Goal: Information Seeking & Learning: Learn about a topic

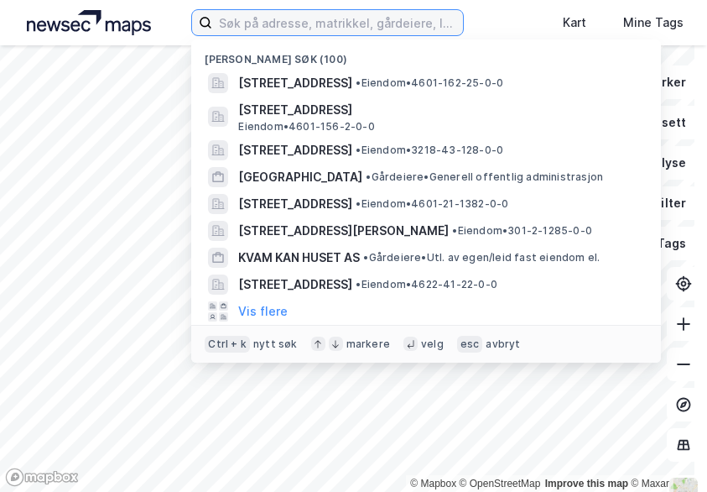
click at [261, 34] on input at bounding box center [337, 22] width 251 height 25
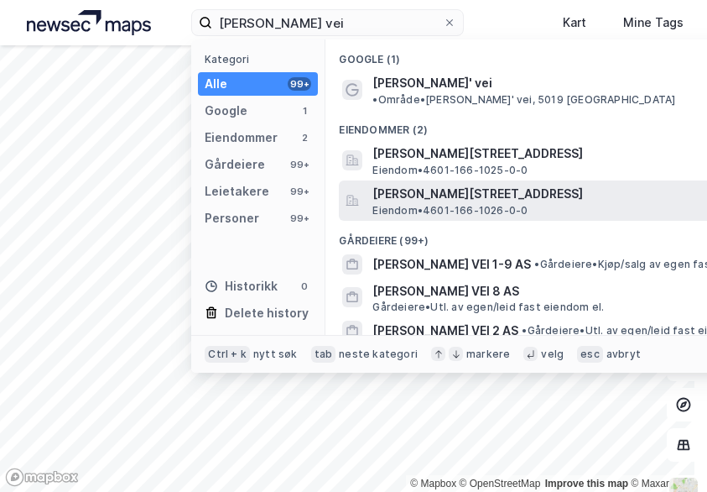
click at [393, 204] on span "Eiendom • 4601-166-1026-0-0" at bounding box center [449, 210] width 155 height 13
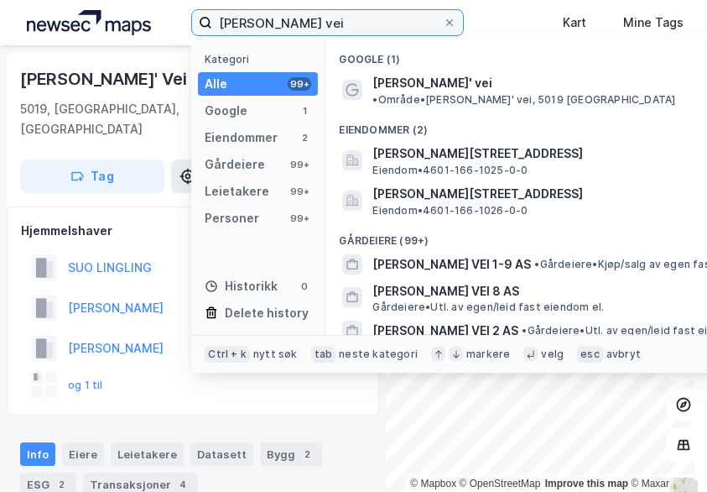
drag, startPoint x: 323, startPoint y: 27, endPoint x: 113, endPoint y: 23, distance: 209.8
click at [102, 26] on div "[PERSON_NAME] vei Kategori Alle 99+ Google 1 Eiendommer 2 Gårdeiere 99+ Leietak…" at bounding box center [353, 22] width 707 height 45
paste input "[PERSON_NAME]' [STREET_ADDRESS]"
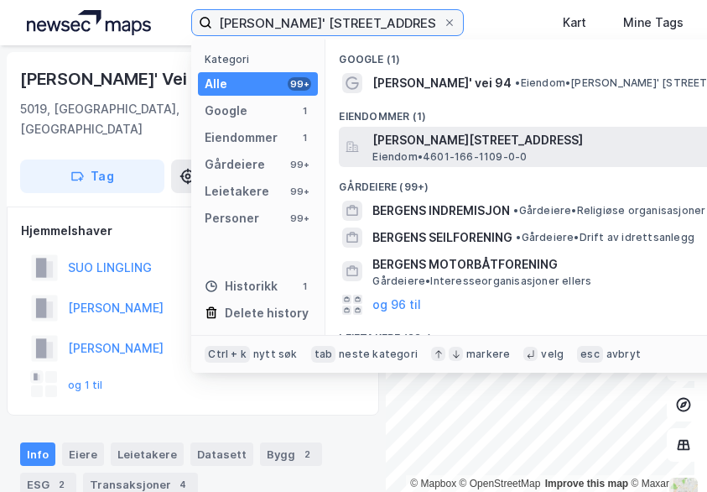
type input "[PERSON_NAME]' [STREET_ADDRESS]"
click at [424, 156] on span "Eiendom • 4601-166-1109-0-0" at bounding box center [449, 156] width 154 height 13
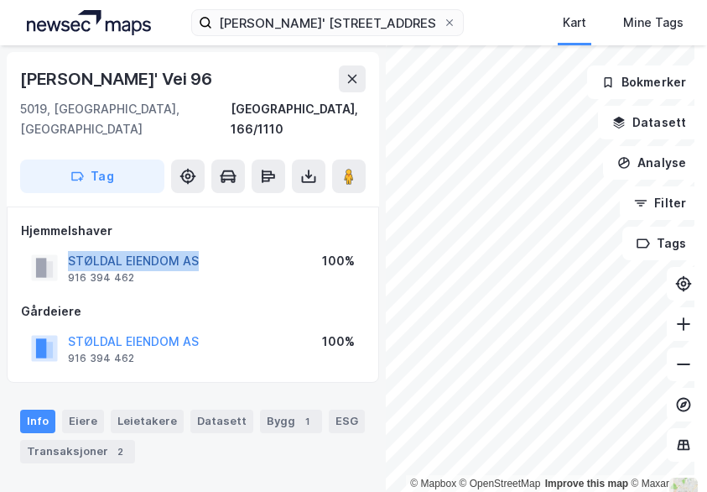
drag, startPoint x: 216, startPoint y: 239, endPoint x: 69, endPoint y: 237, distance: 146.8
click at [69, 247] on div "STØLDAL EIENDOM AS 916 394 462 100%" at bounding box center [193, 267] width 344 height 40
copy button "STØLDAL EIENDOM AS"
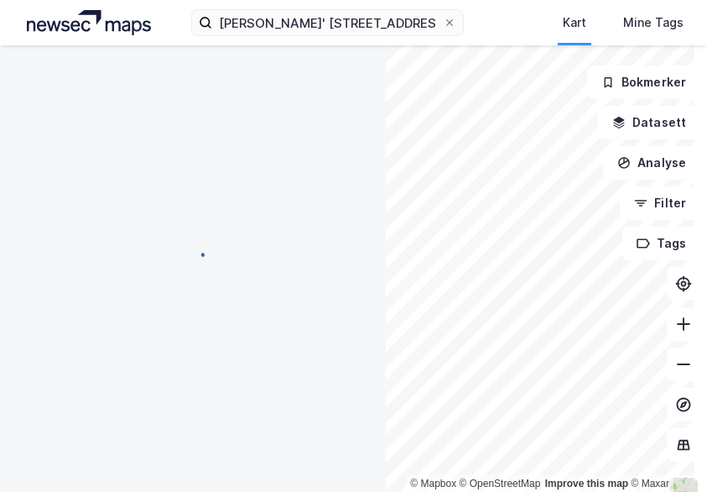
scroll to position [8, 0]
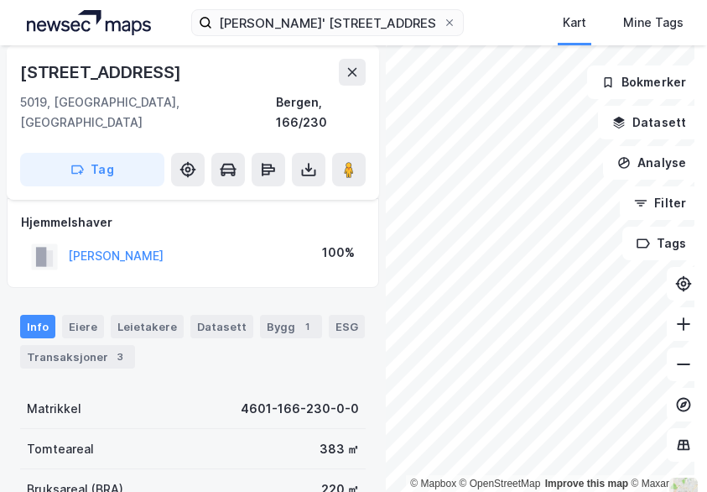
scroll to position [8, 0]
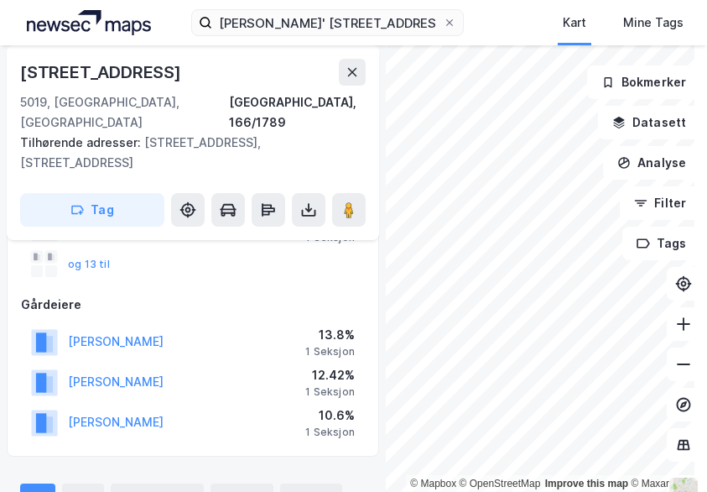
scroll to position [176, 0]
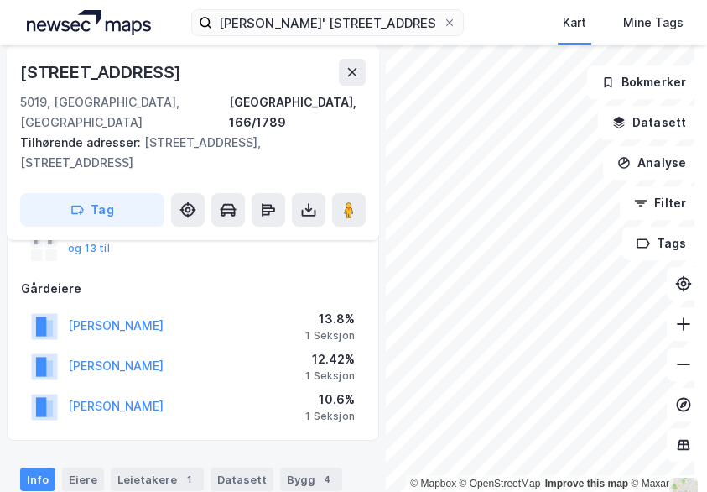
click at [356, 269] on div "© Mapbox © OpenStreetMap Improve this map © Maxar [STREET_ADDRESS] Tilhørende a…" at bounding box center [353, 268] width 707 height 446
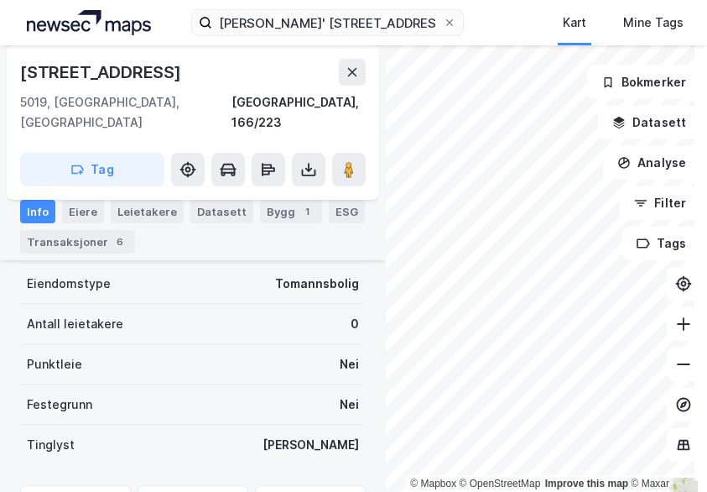
scroll to position [419, 0]
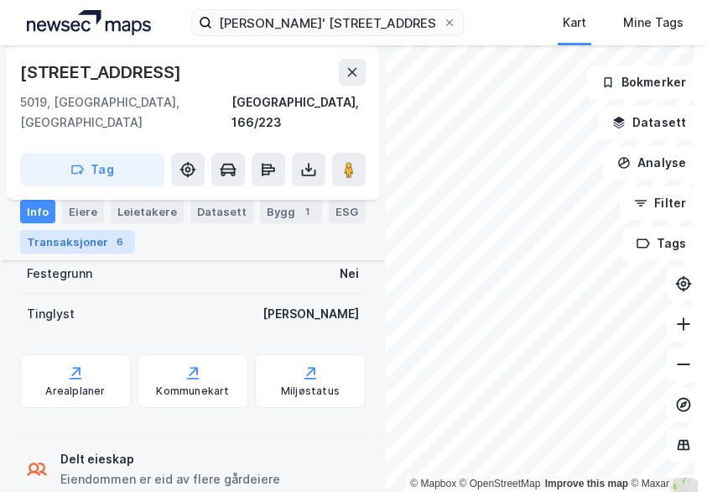
click at [96, 239] on div "Transaksjoner 6" at bounding box center [77, 241] width 115 height 23
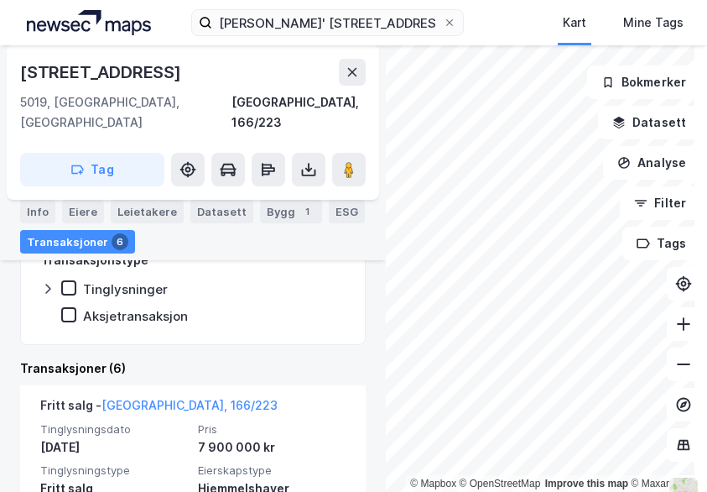
scroll to position [336, 0]
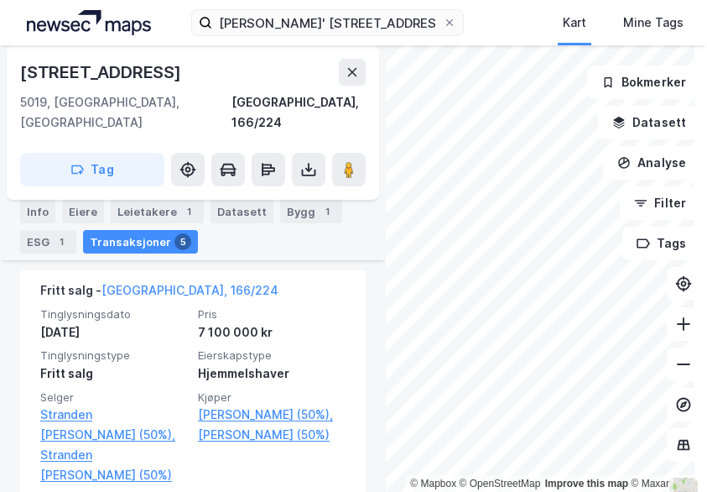
scroll to position [485, 0]
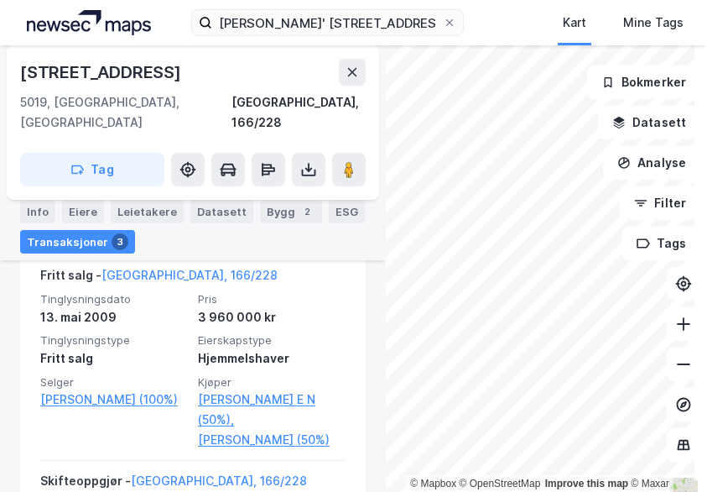
scroll to position [485, 0]
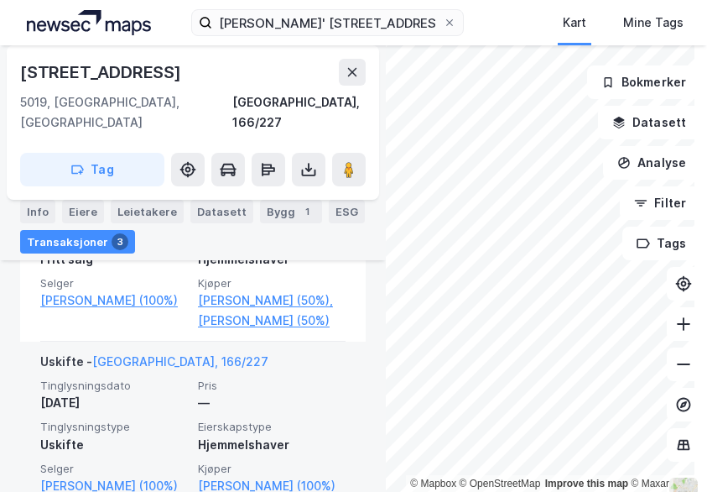
scroll to position [485, 0]
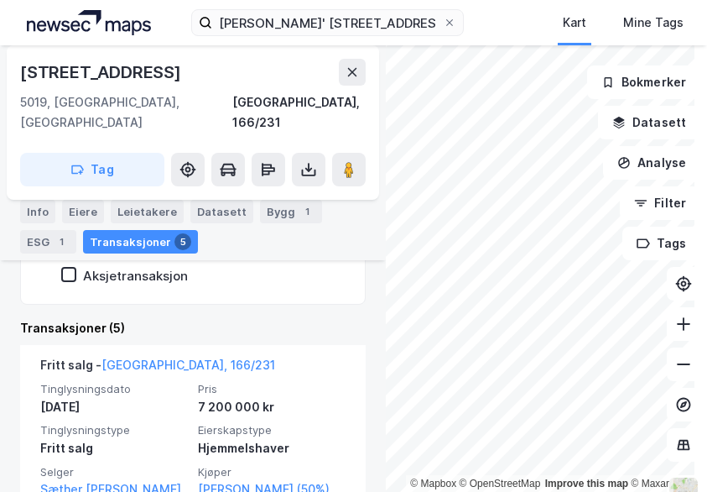
scroll to position [401, 0]
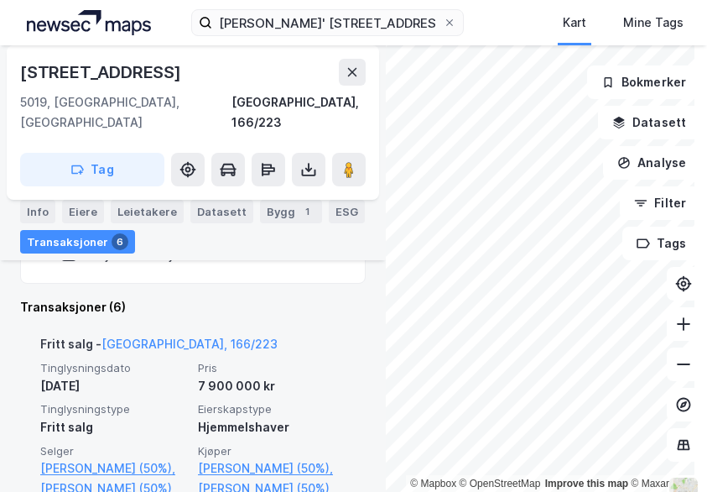
scroll to position [485, 0]
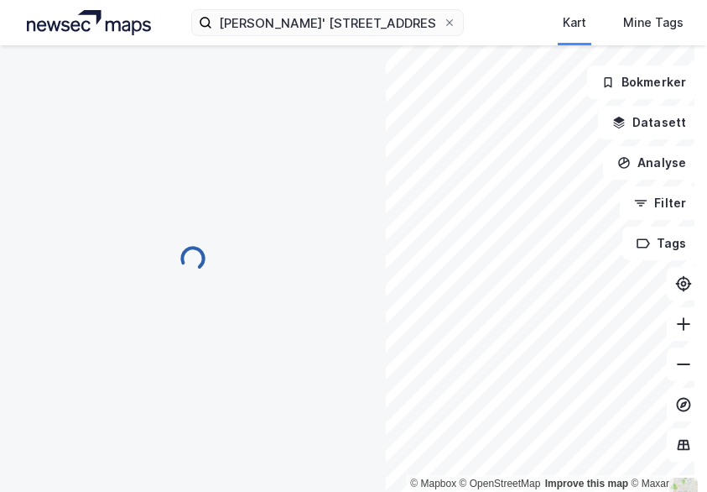
scroll to position [233, 0]
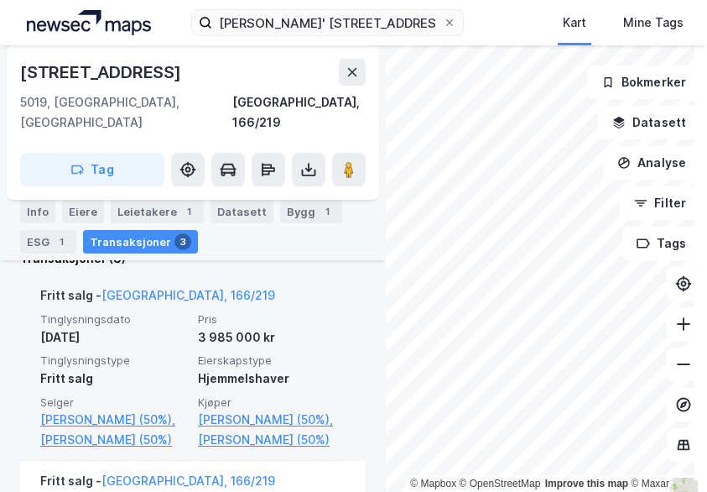
scroll to position [569, 0]
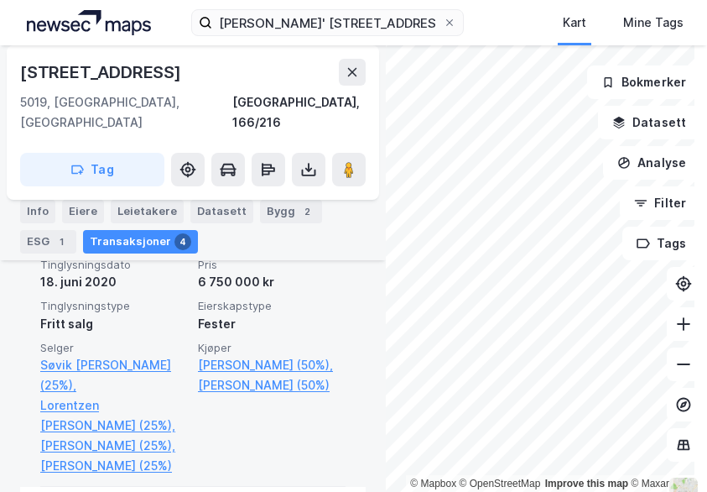
scroll to position [565, 0]
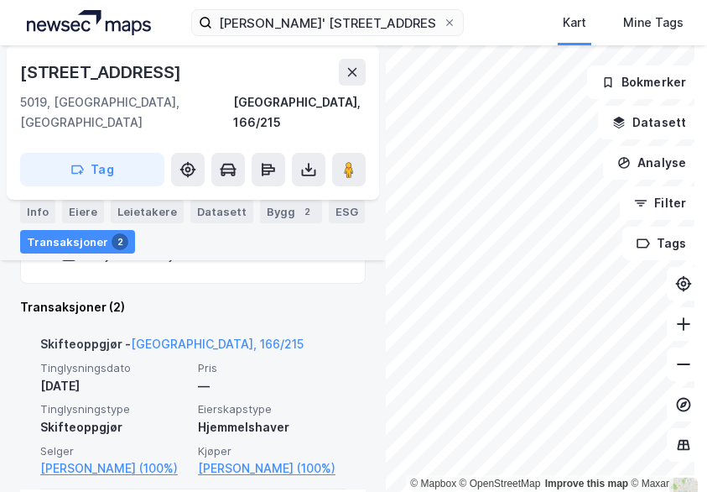
scroll to position [450, 0]
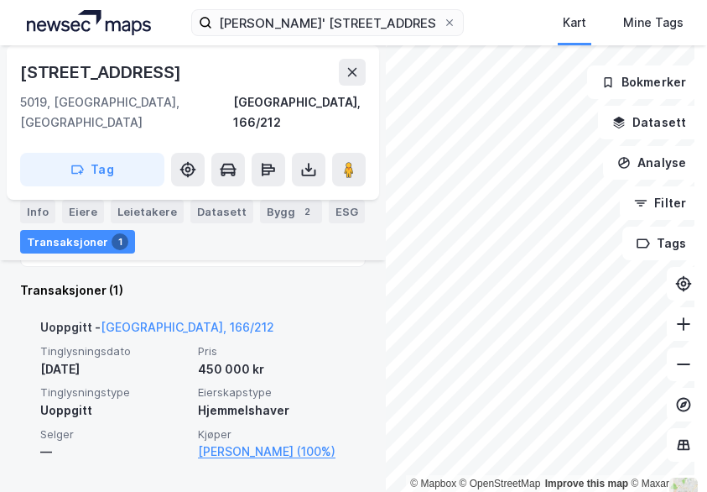
scroll to position [17, 0]
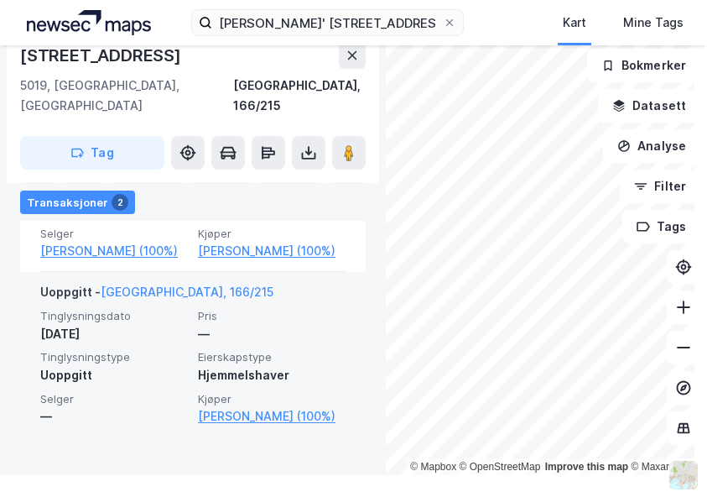
scroll to position [569, 0]
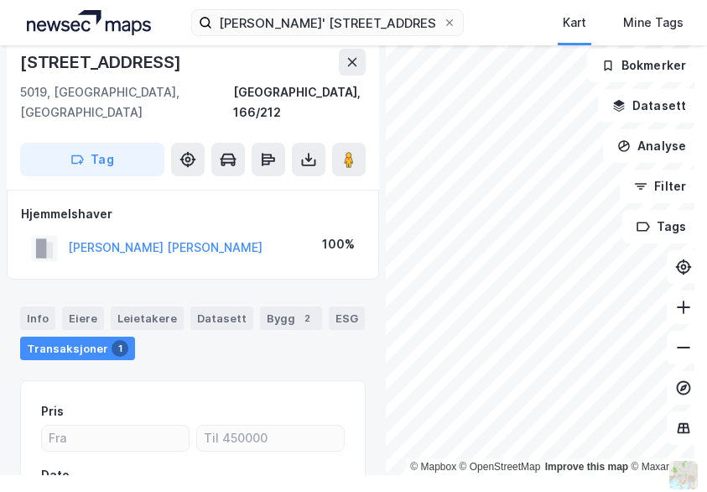
scroll to position [199, 0]
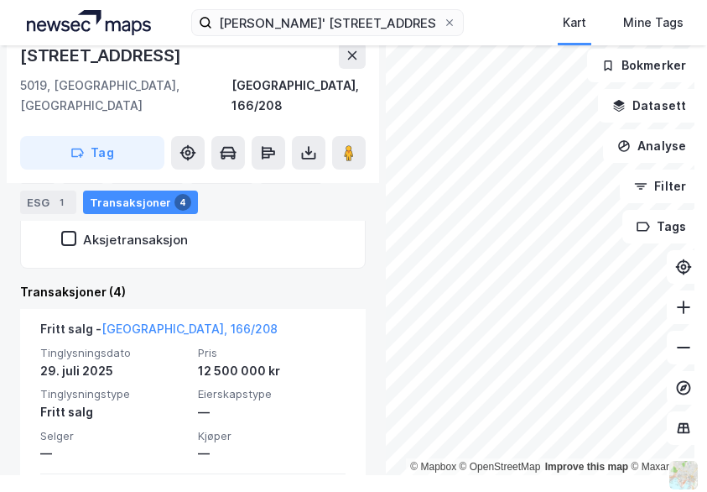
scroll to position [569, 0]
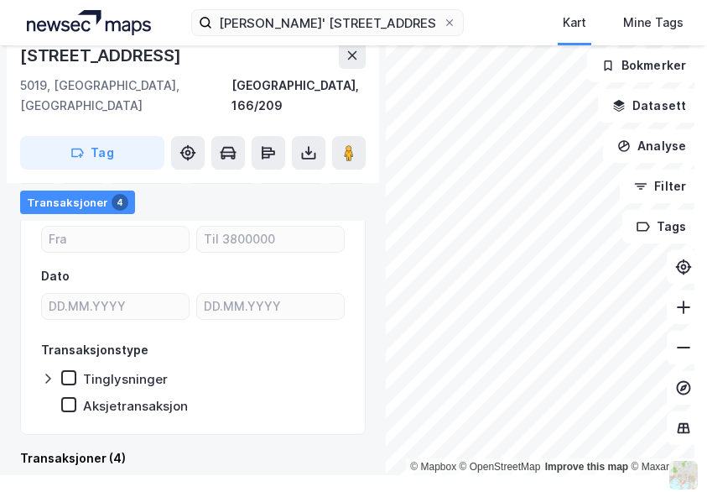
scroll to position [569, 0]
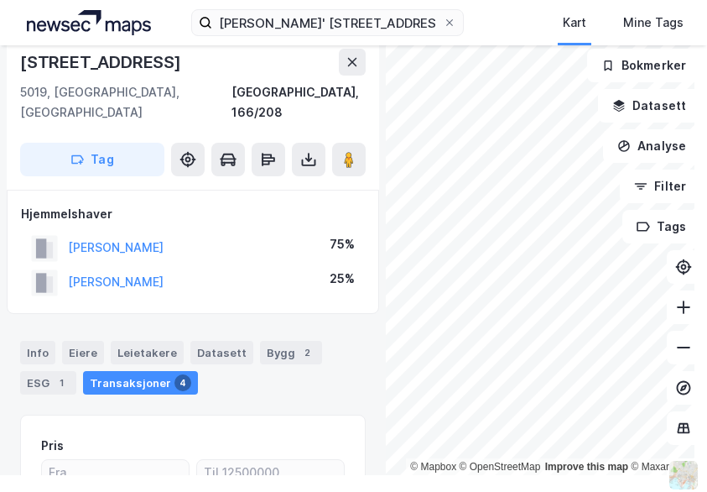
drag, startPoint x: 197, startPoint y: 65, endPoint x: 17, endPoint y: 60, distance: 180.5
click at [17, 60] on div "[STREET_ADDRESS]" at bounding box center [193, 112] width 372 height 154
copy div "[STREET_ADDRESS]"
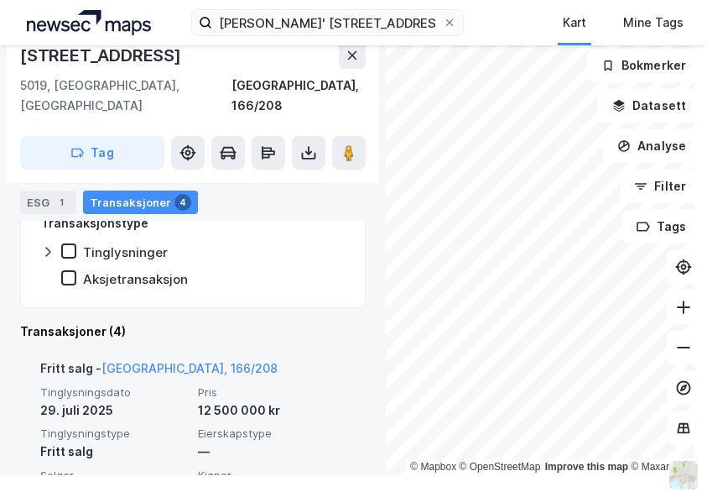
scroll to position [419, 0]
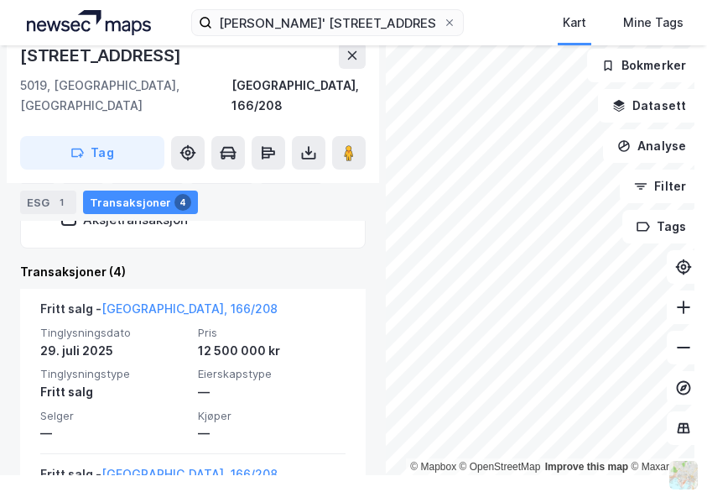
click at [385, 187] on div "© Mapbox © OpenStreetMap Improve this map © Maxar [STREET_ADDRESS] Tag Hjemmels…" at bounding box center [353, 252] width 707 height 446
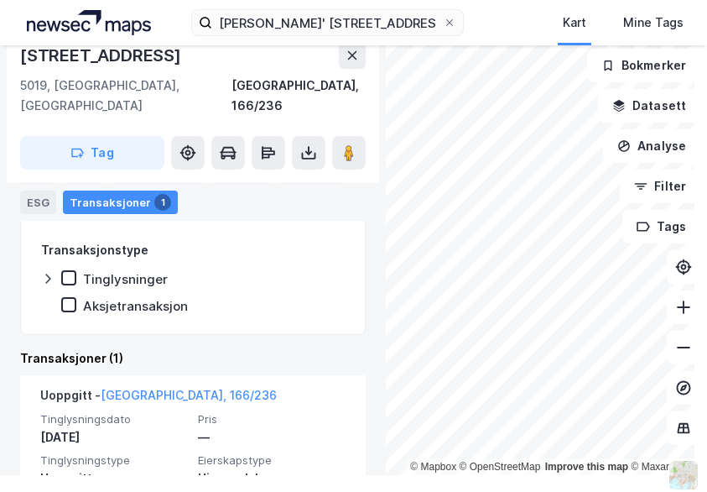
scroll to position [279, 0]
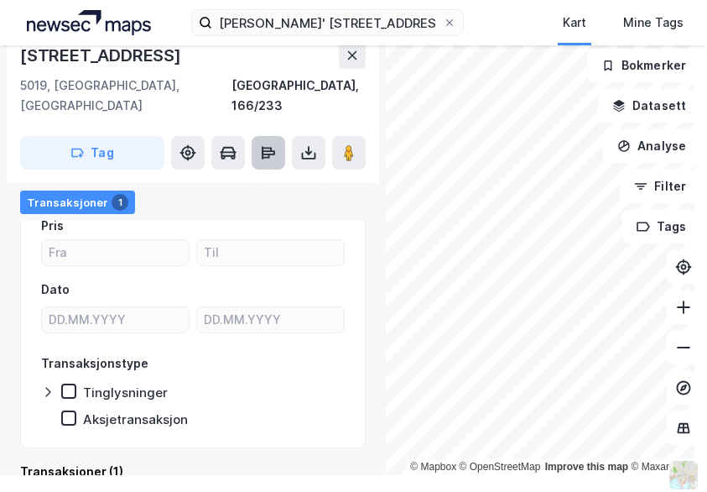
scroll to position [112, 0]
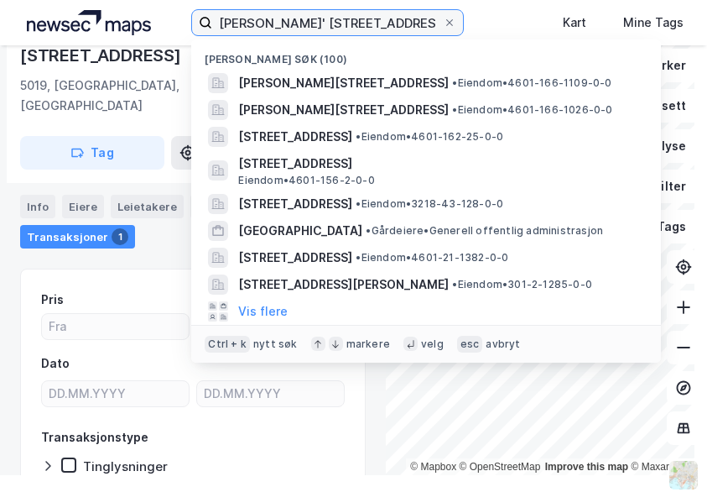
drag, startPoint x: 412, startPoint y: 20, endPoint x: 149, endPoint y: 24, distance: 262.6
click at [155, 24] on div "[PERSON_NAME]' [STREET_ADDRESS] søk (100) Ole [STREET_ADDRESS] • Eiendom • 4601…" at bounding box center [353, 22] width 707 height 45
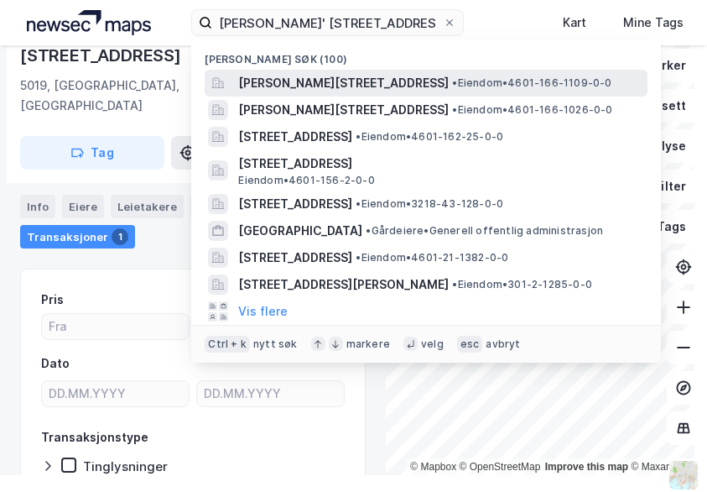
click at [338, 88] on span "[PERSON_NAME][STREET_ADDRESS]" at bounding box center [343, 83] width 211 height 20
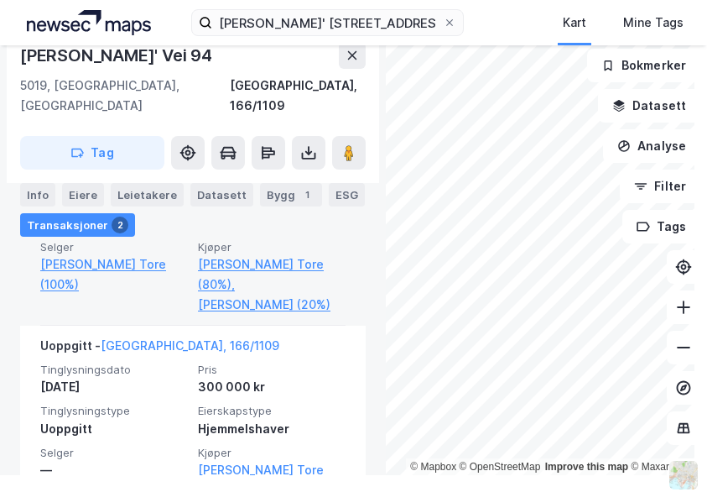
scroll to position [623, 0]
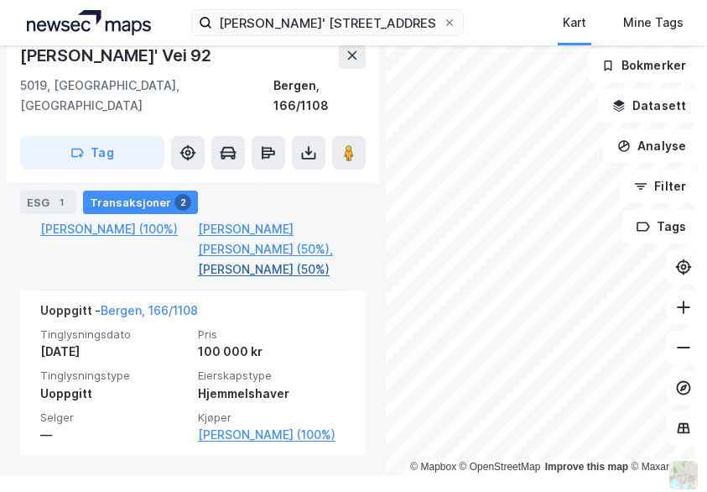
scroll to position [456, 0]
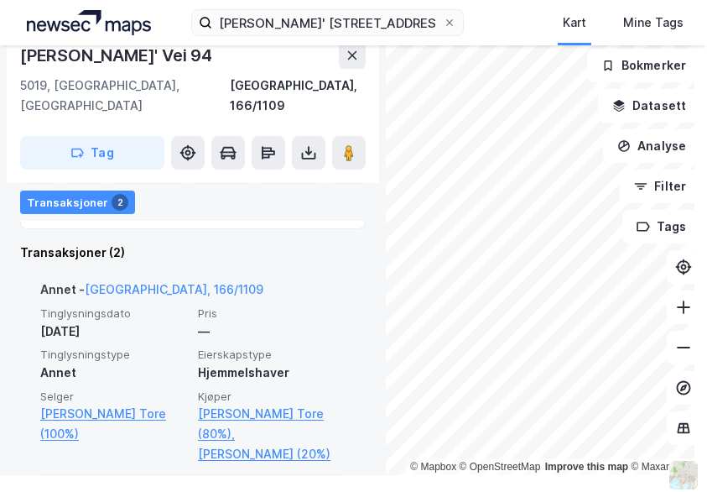
scroll to position [456, 0]
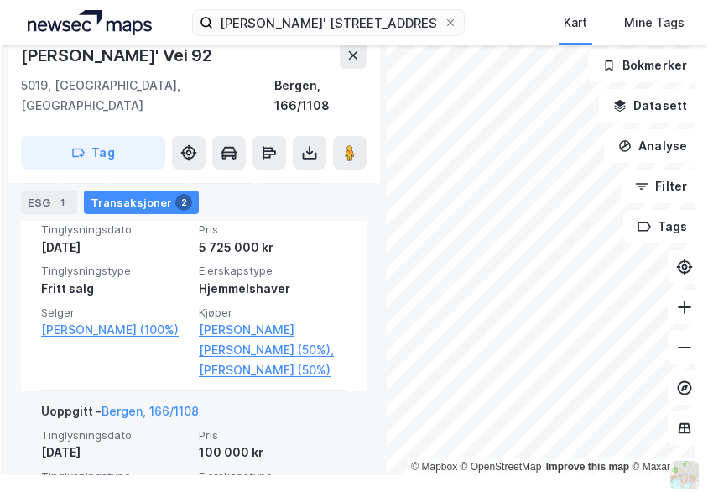
scroll to position [569, 0]
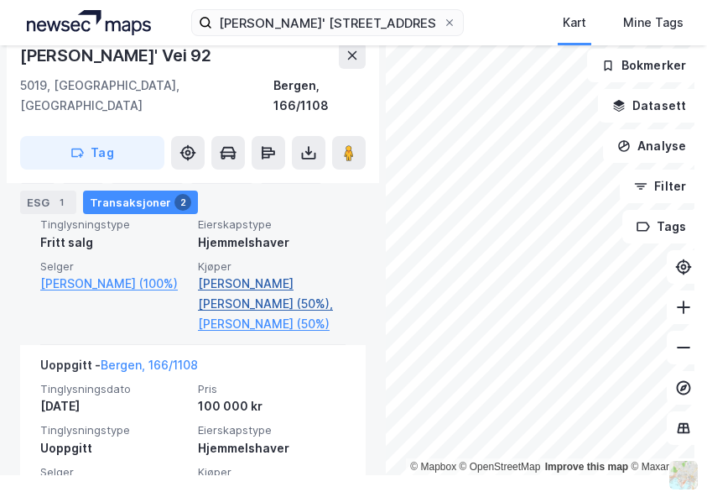
drag, startPoint x: 185, startPoint y: 259, endPoint x: 299, endPoint y: 283, distance: 117.3
click at [299, 283] on div "Tinglysningsdato [DATE] Pris 5 725 000 kr Tinglysningstype Fritt salg Eierskaps…" at bounding box center [192, 255] width 305 height 158
copy div "[PERSON_NAME] (100%) Kjøper [PERSON_NAME] (50%),"
click at [309, 259] on span "Kjøper" at bounding box center [272, 266] width 148 height 14
